Goal: Information Seeking & Learning: Learn about a topic

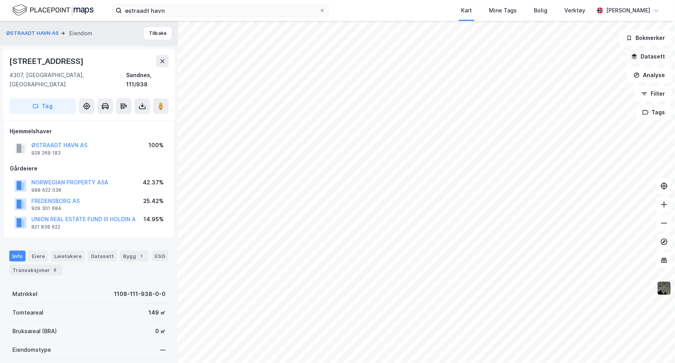
click at [652, 53] on button "Datasett" at bounding box center [648, 56] width 47 height 15
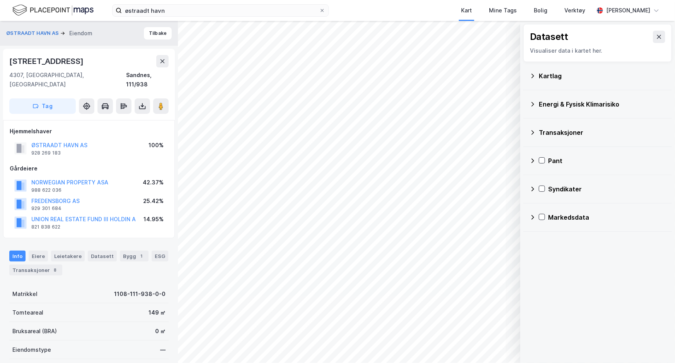
click at [540, 74] on div "Kartlag" at bounding box center [602, 75] width 127 height 9
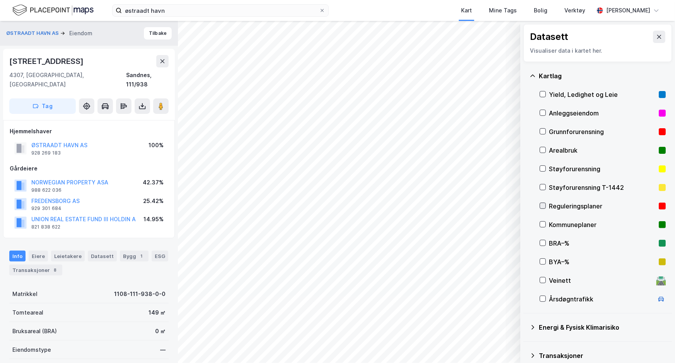
click at [543, 204] on icon at bounding box center [542, 205] width 5 height 5
click at [541, 204] on icon at bounding box center [542, 205] width 5 height 5
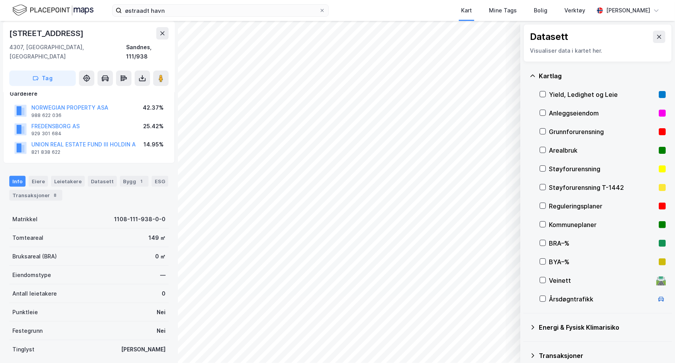
scroll to position [120, 0]
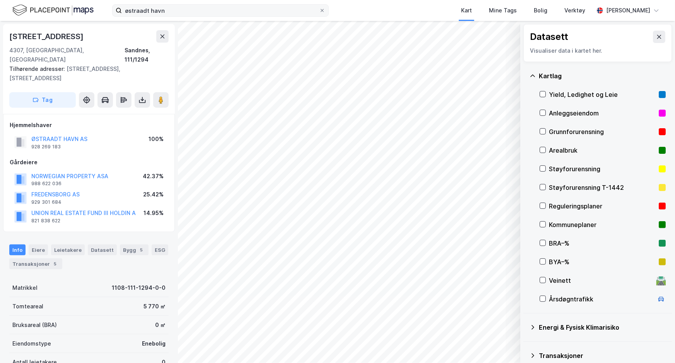
scroll to position [105, 0]
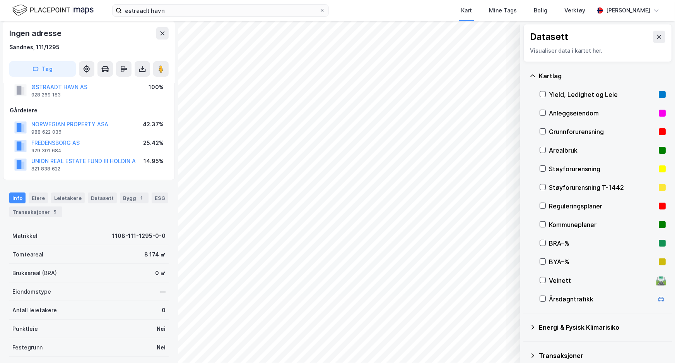
scroll to position [35, 0]
